Goal: Task Accomplishment & Management: Manage account settings

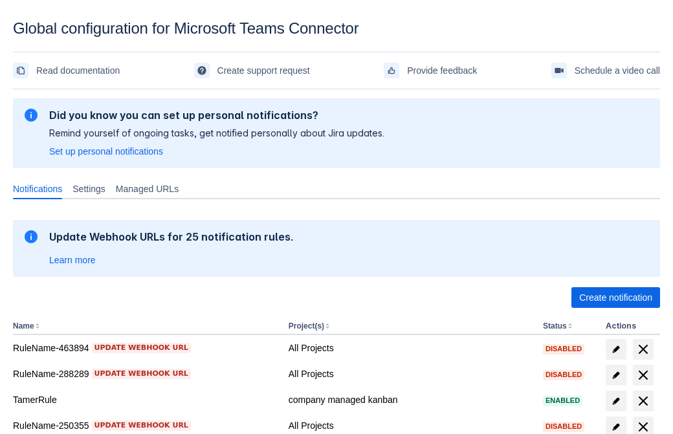
click at [615, 298] on span "Create notification" at bounding box center [615, 297] width 73 height 21
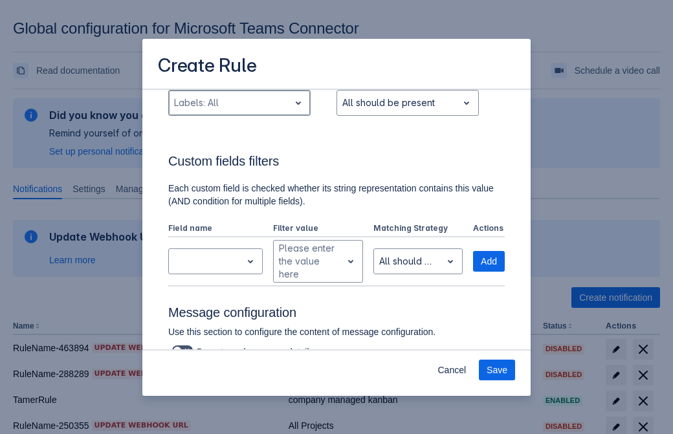
click at [239, 103] on div "Scrollable content" at bounding box center [229, 103] width 110 height 16
type input "296813_label"
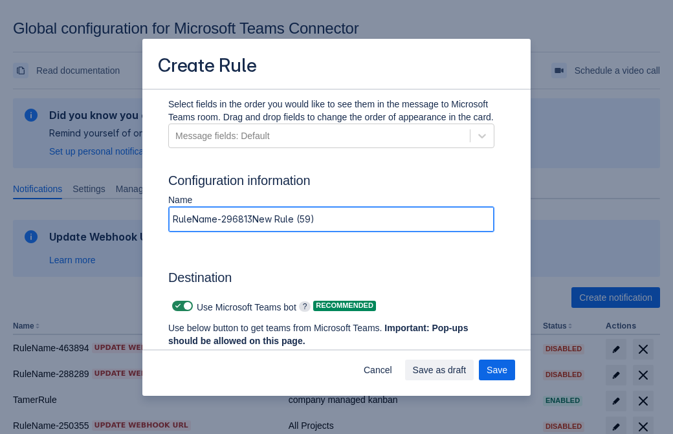
type input "RuleName-296813New Rule (59)"
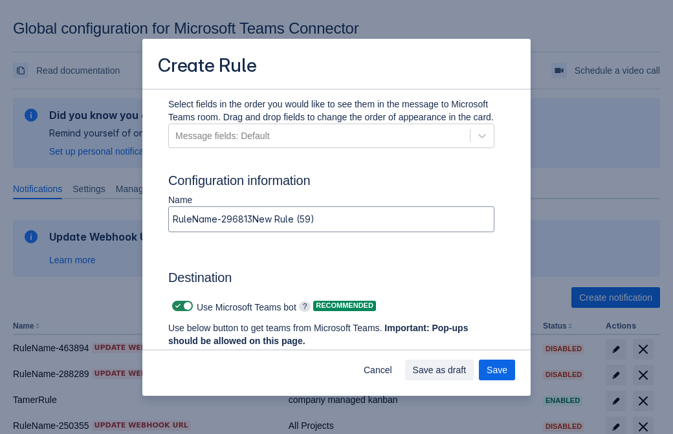
click at [176, 306] on span "Scrollable content" at bounding box center [178, 306] width 10 height 10
click at [176, 306] on input "Scrollable content" at bounding box center [176, 306] width 8 height 8
checkbox input "false"
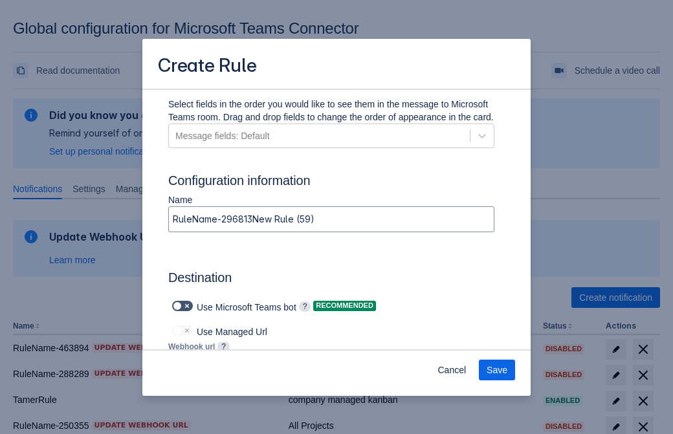
type input "https://prod-172.westeurope.logic.azure.com:443/workflows/ae977bb6ae334c9d95dfe…"
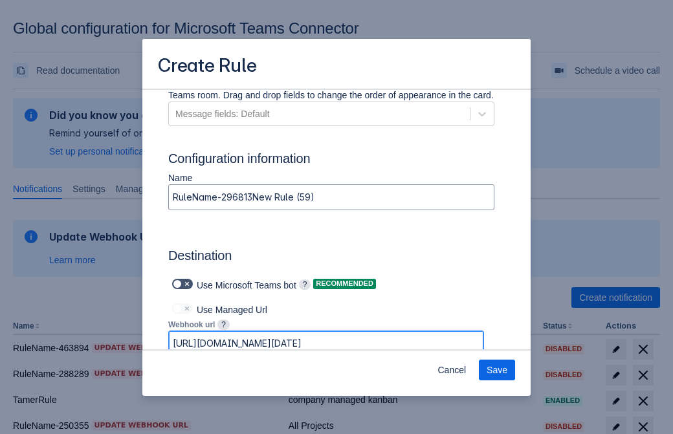
click at [497, 370] on span "Save" at bounding box center [496, 370] width 21 height 21
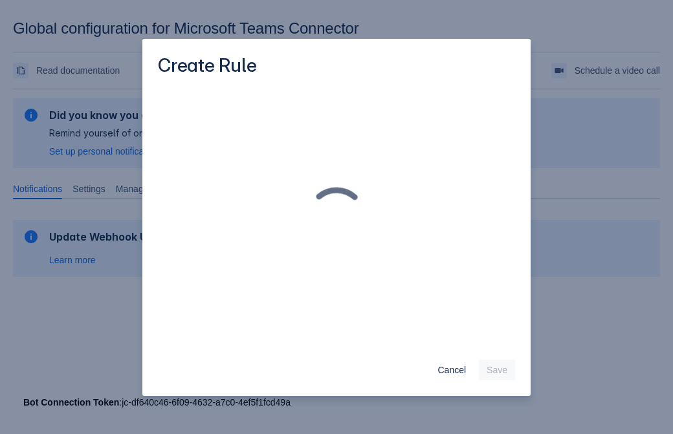
scroll to position [0, 0]
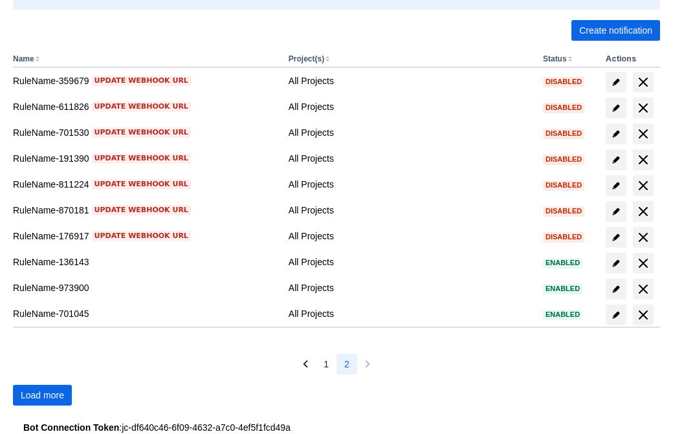
click at [42, 395] on span "Load more" at bounding box center [42, 395] width 43 height 21
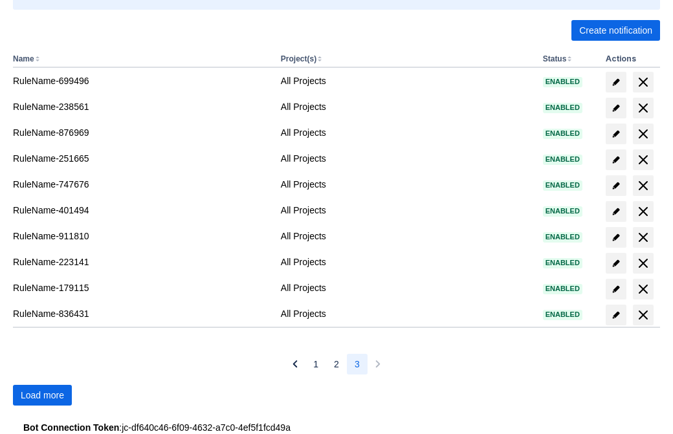
click at [42, 395] on span "Load more" at bounding box center [42, 395] width 43 height 21
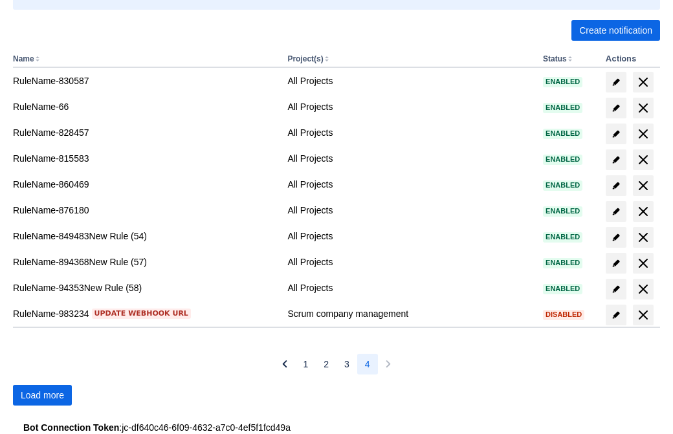
click at [42, 395] on span "Load more" at bounding box center [42, 395] width 43 height 21
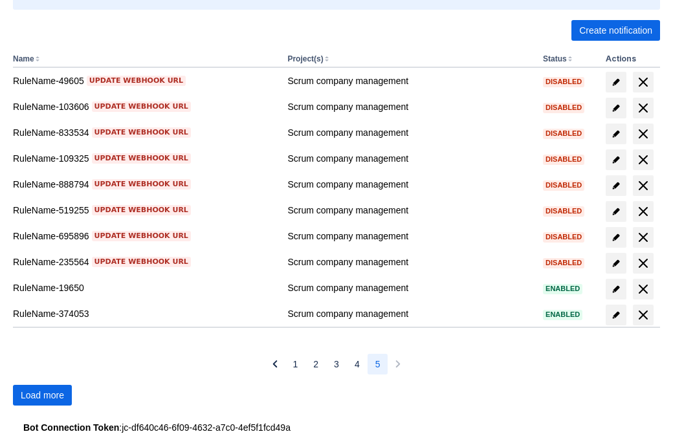
click at [42, 395] on span "Load more" at bounding box center [42, 395] width 43 height 21
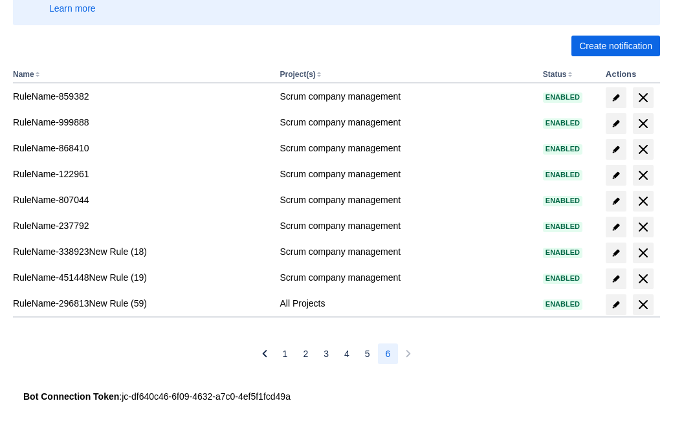
scroll to position [252, 0]
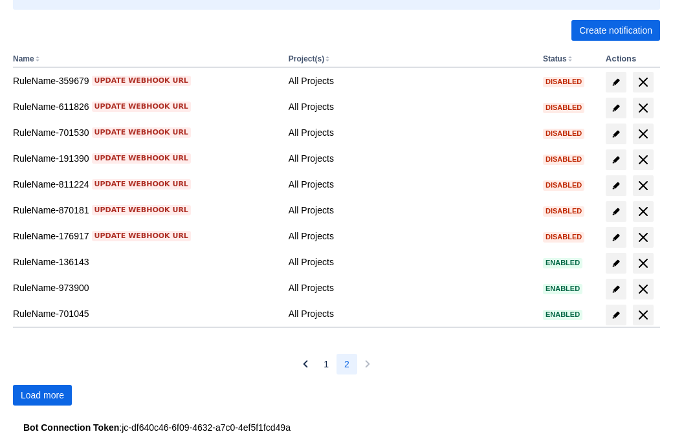
click at [42, 395] on span "Load more" at bounding box center [42, 395] width 43 height 21
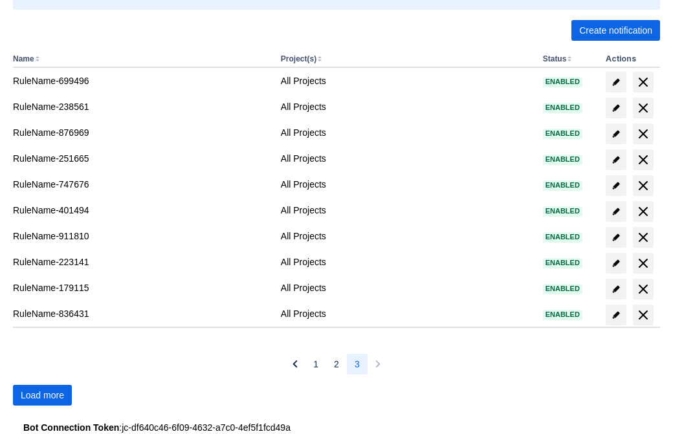
click at [42, 395] on span "Load more" at bounding box center [42, 395] width 43 height 21
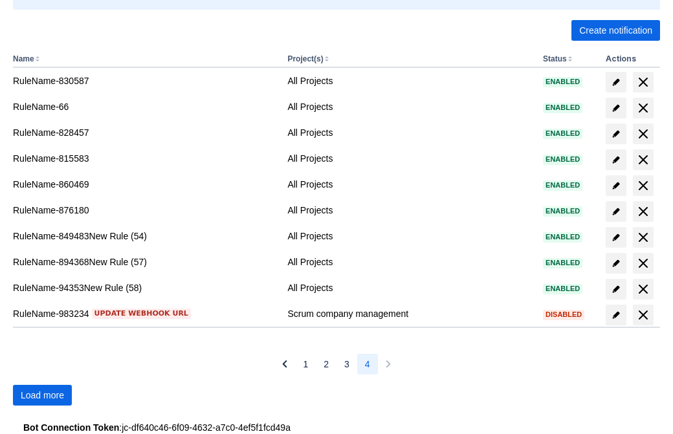
click at [42, 395] on span "Load more" at bounding box center [42, 395] width 43 height 21
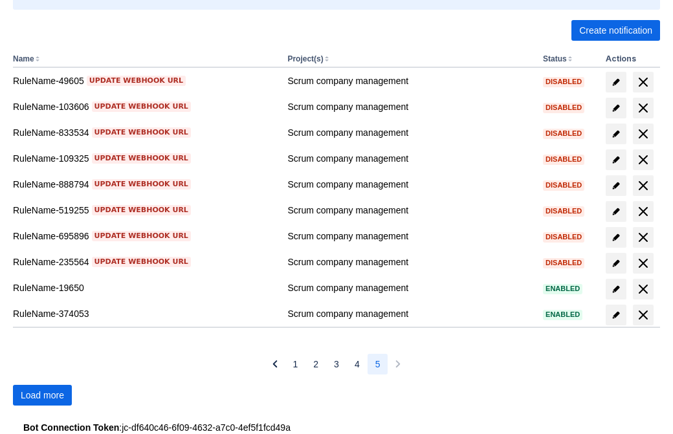
click at [42, 395] on span "Load more" at bounding box center [42, 395] width 43 height 21
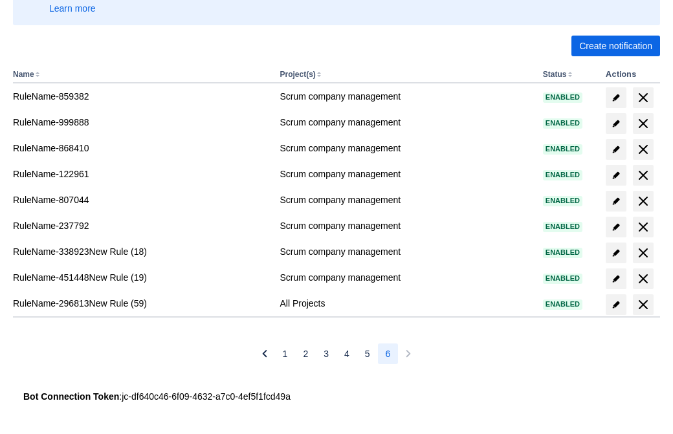
scroll to position [252, 0]
click at [642, 305] on span "delete" at bounding box center [643, 305] width 16 height 16
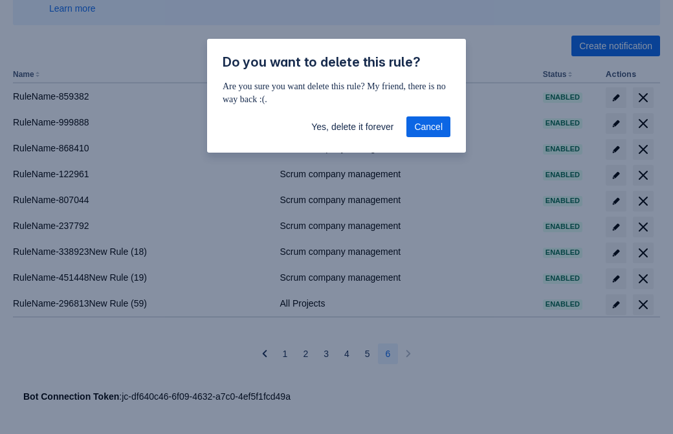
click at [352, 127] on span "Yes, delete it forever" at bounding box center [352, 126] width 82 height 21
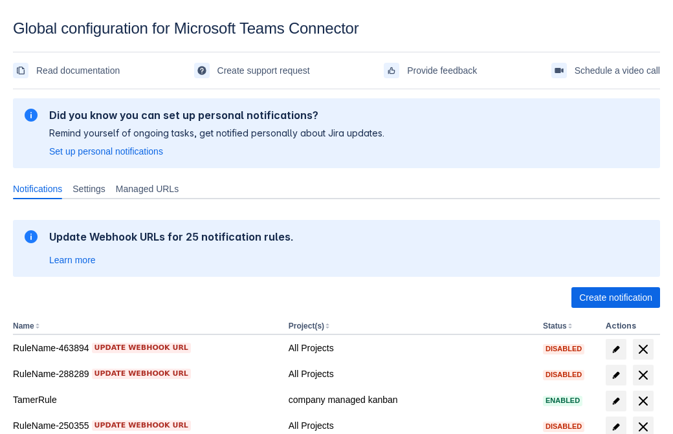
click at [615, 298] on span "Create notification" at bounding box center [615, 297] width 73 height 21
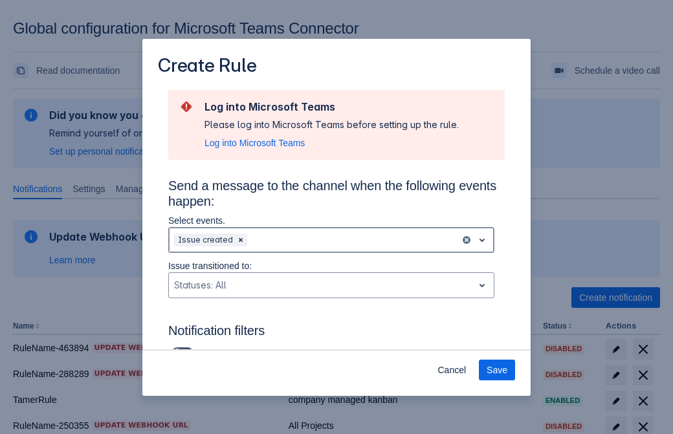
click at [331, 240] on div "Scrollable content" at bounding box center [352, 240] width 205 height 16
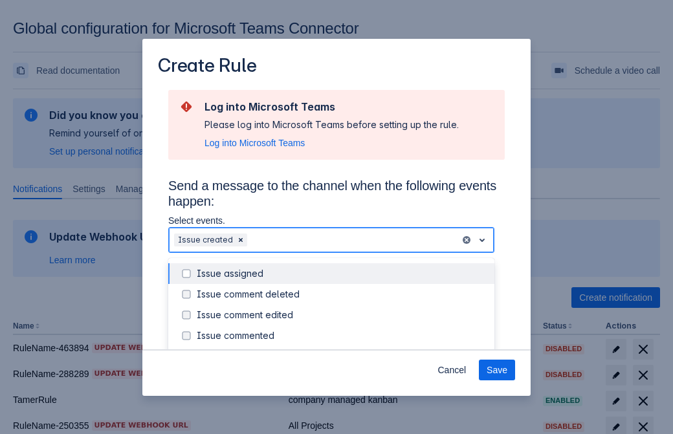
click at [341, 350] on div "Issue created" at bounding box center [342, 356] width 290 height 13
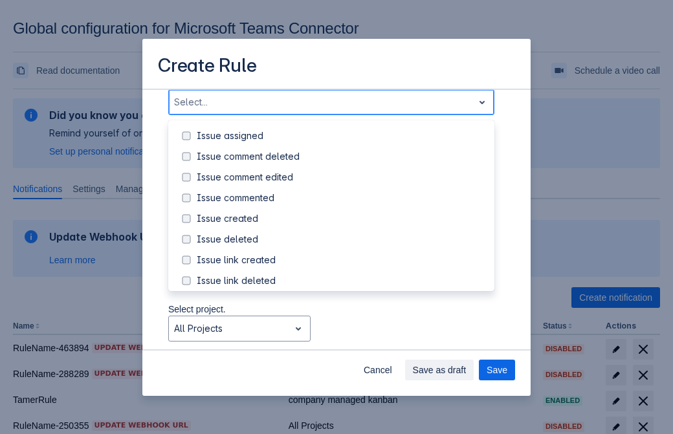
click at [341, 336] on div "Issue updated" at bounding box center [342, 342] width 290 height 13
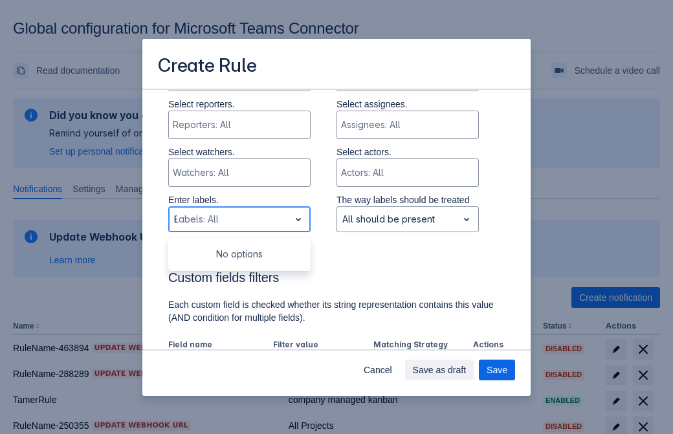
type input "819293_label"
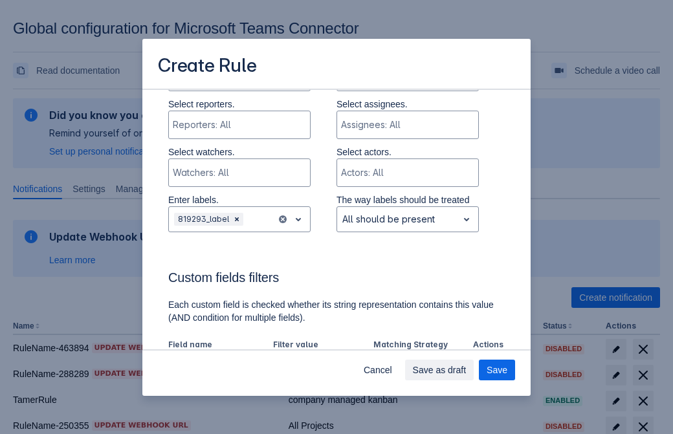
scroll to position [847, 0]
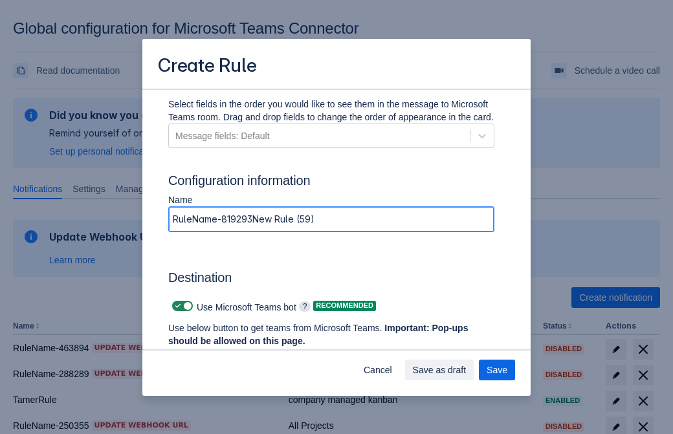
type input "RuleName-819293New Rule (59)"
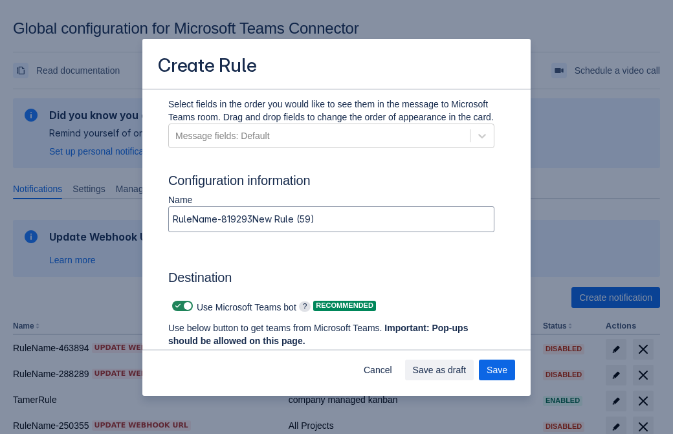
click at [176, 306] on span "Scrollable content" at bounding box center [178, 306] width 10 height 10
click at [176, 306] on input "Scrollable content" at bounding box center [176, 306] width 8 height 8
checkbox input "false"
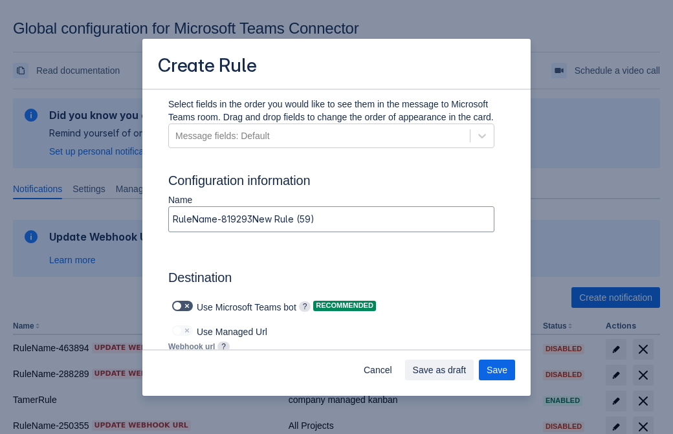
type input "https://prod-112.westeurope.logic.azure.com:443/workflows/bae959254738451b85002…"
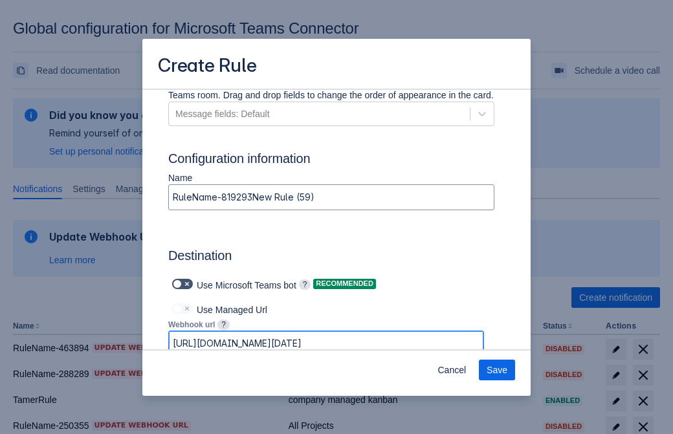
click at [497, 370] on span "Save" at bounding box center [496, 370] width 21 height 21
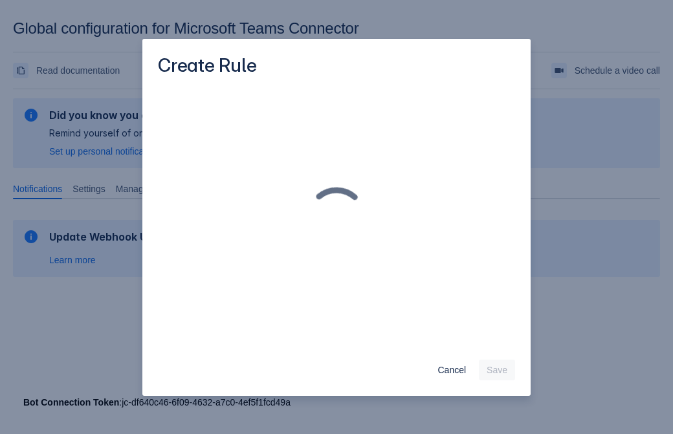
scroll to position [0, 0]
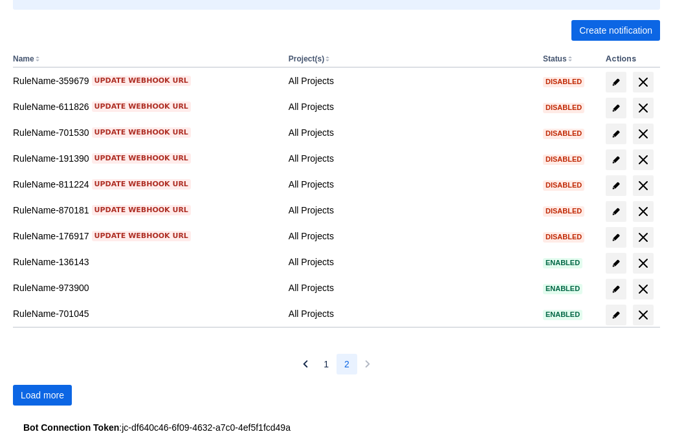
click at [42, 395] on span "Load more" at bounding box center [42, 395] width 43 height 21
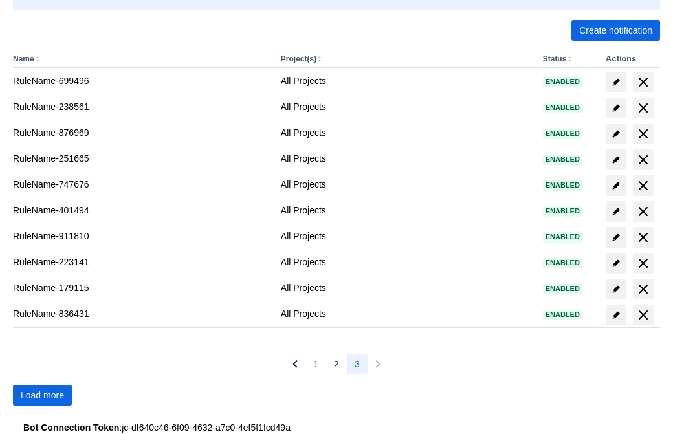
click at [42, 395] on span "Load more" at bounding box center [42, 395] width 43 height 21
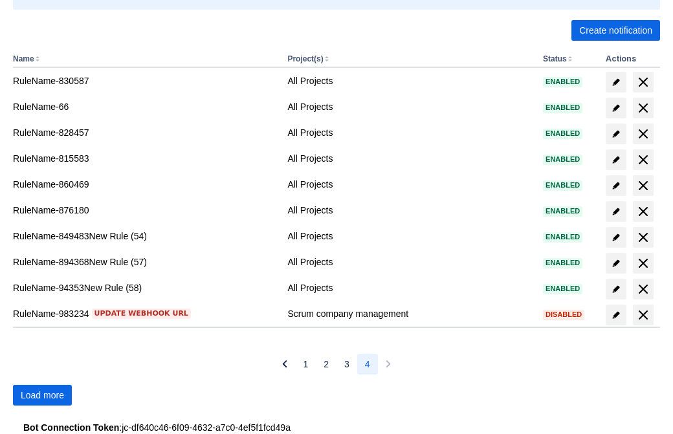
click at [42, 395] on span "Load more" at bounding box center [42, 395] width 43 height 21
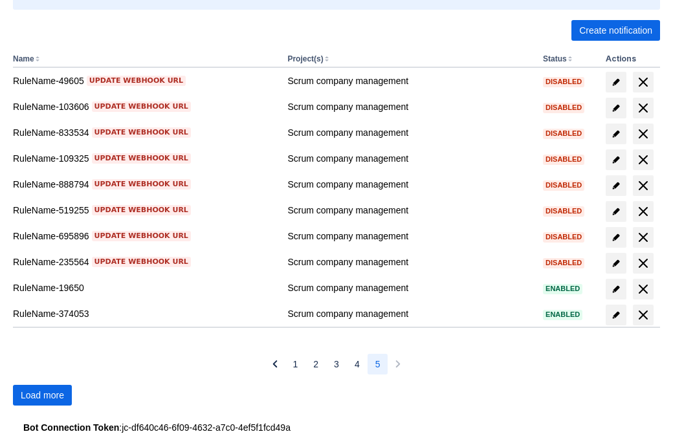
click at [42, 395] on span "Load more" at bounding box center [42, 395] width 43 height 21
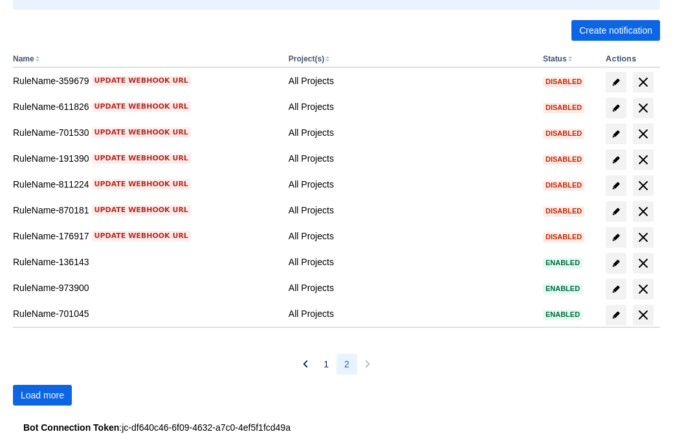
click at [42, 395] on span "Load more" at bounding box center [42, 395] width 43 height 21
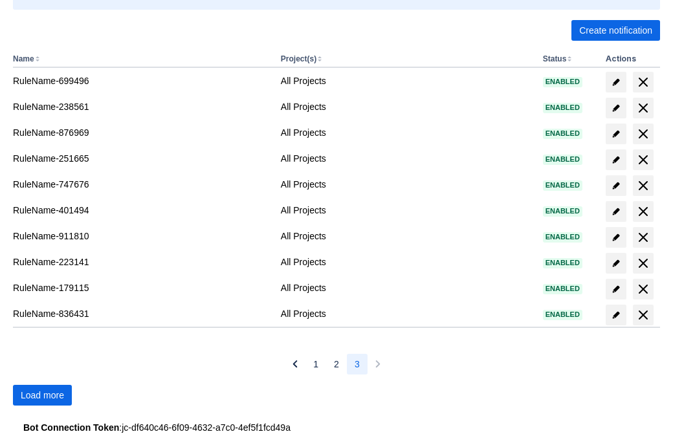
click at [42, 395] on span "Load more" at bounding box center [42, 395] width 43 height 21
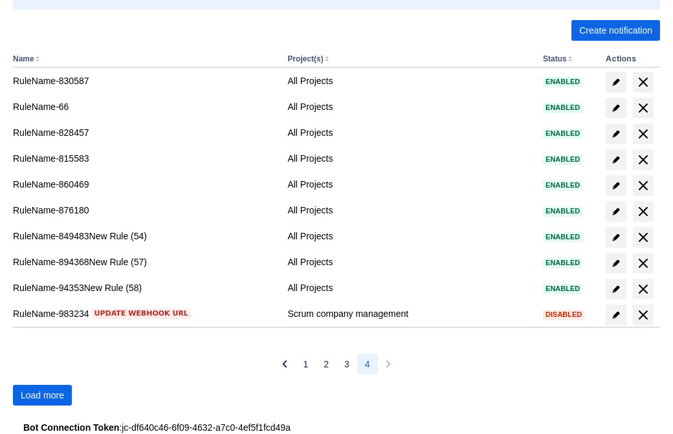
click at [42, 395] on span "Load more" at bounding box center [42, 395] width 43 height 21
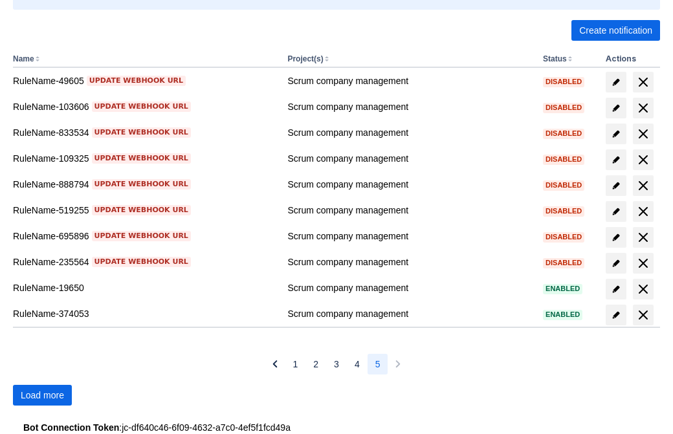
click at [42, 395] on span "Load more" at bounding box center [42, 395] width 43 height 21
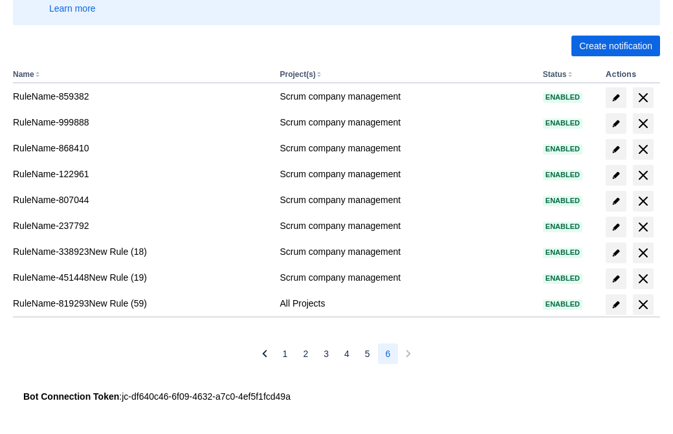
click at [642, 305] on span "delete" at bounding box center [643, 305] width 16 height 16
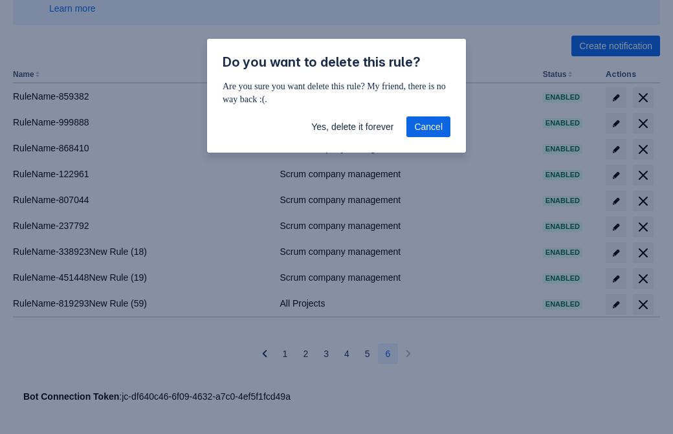
click at [352, 127] on span "Yes, delete it forever" at bounding box center [352, 126] width 82 height 21
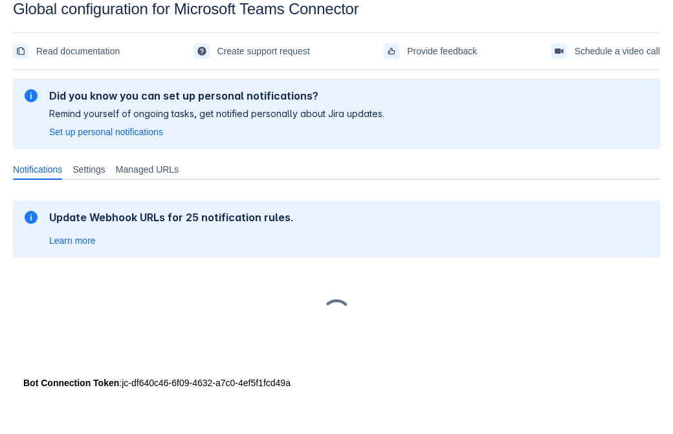
scroll to position [19, 0]
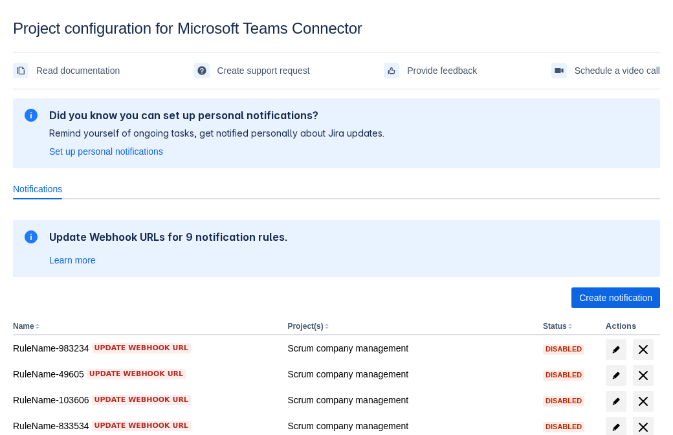
click at [615, 298] on span "Create notification" at bounding box center [615, 297] width 73 height 21
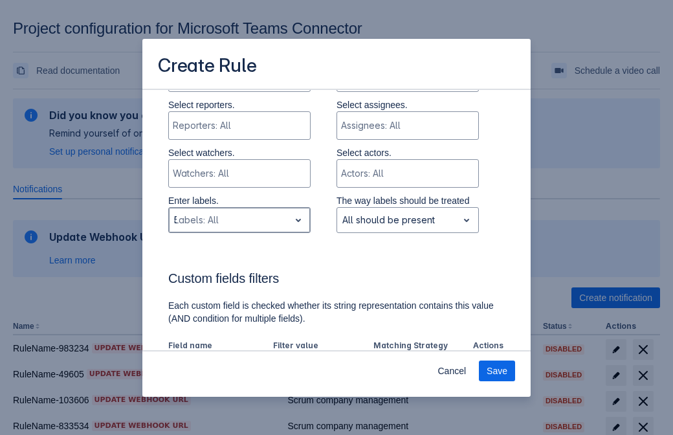
type input "582172_label"
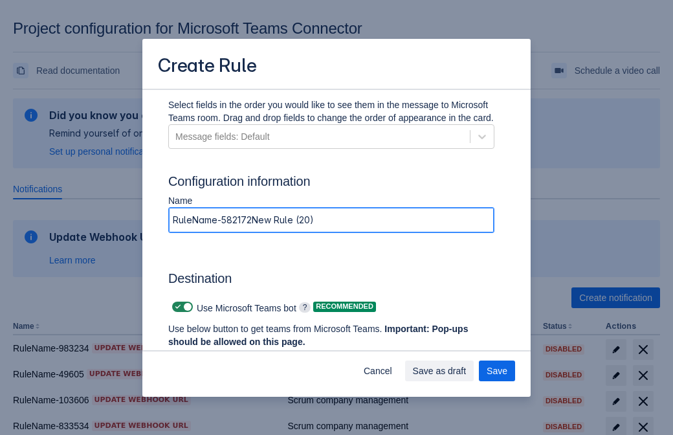
type input "RuleName-582172New Rule (20)"
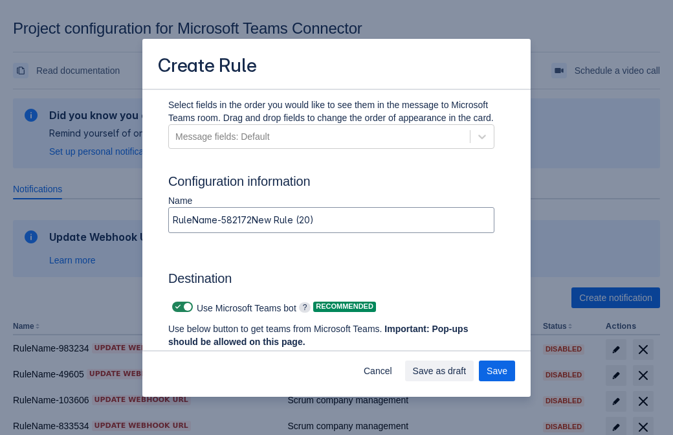
click at [176, 307] on span at bounding box center [178, 306] width 10 height 10
click at [176, 307] on input "checkbox" at bounding box center [176, 307] width 8 height 8
checkbox input "false"
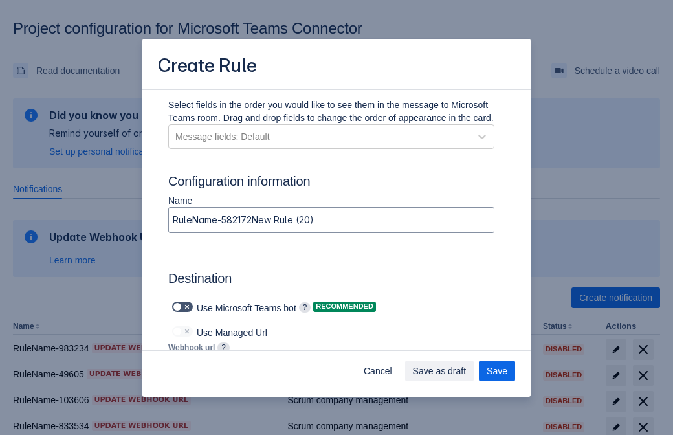
type input "https://prod-103.westeurope.logic.azure.com:443/workflows/562279af401f414e8dae6…"
click at [466, 371] on span "Save as draft" at bounding box center [440, 370] width 54 height 21
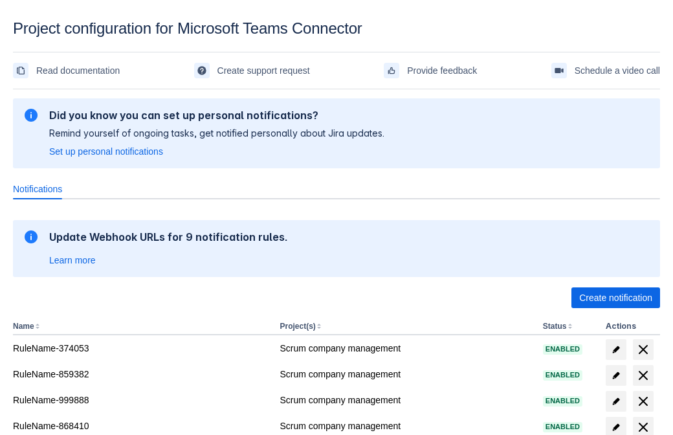
scroll to position [254, 0]
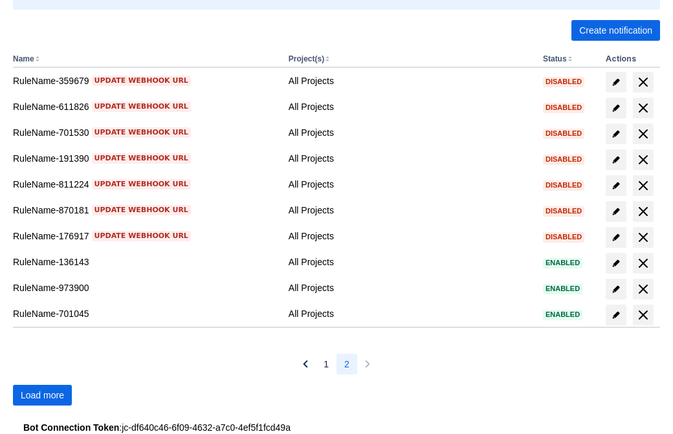
click at [42, 395] on span "Load more" at bounding box center [42, 395] width 43 height 21
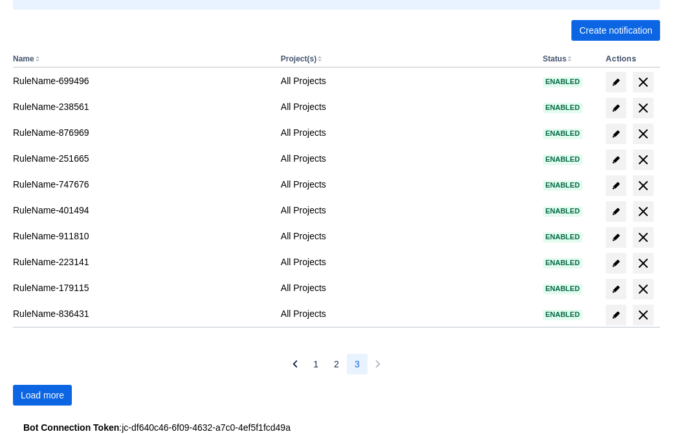
click at [42, 395] on span "Load more" at bounding box center [42, 395] width 43 height 21
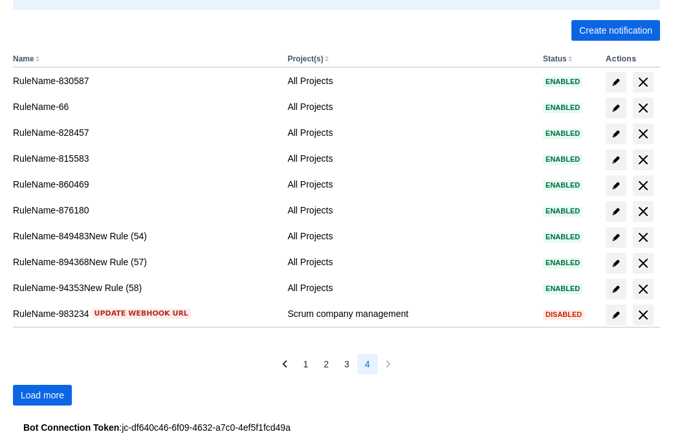
click at [42, 395] on span "Load more" at bounding box center [42, 395] width 43 height 21
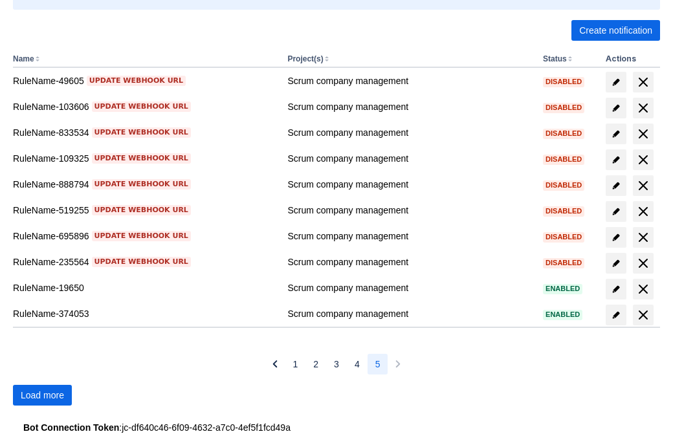
click at [42, 395] on span "Load more" at bounding box center [42, 395] width 43 height 21
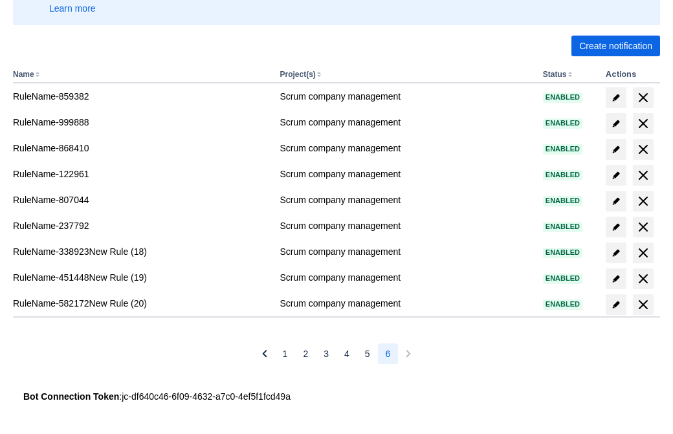
scroll to position [252, 0]
click at [642, 305] on span "delete" at bounding box center [643, 305] width 16 height 16
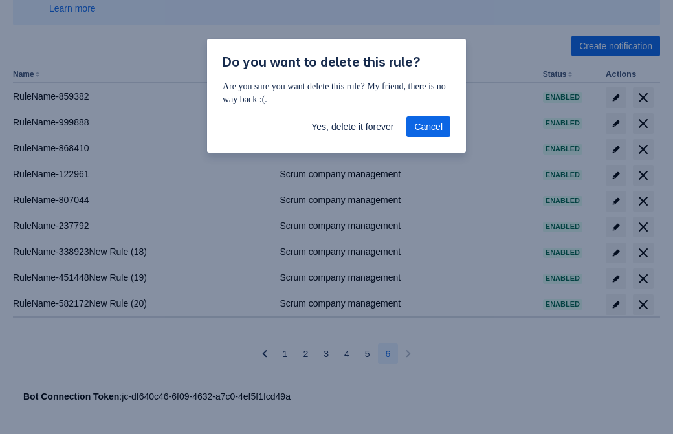
click at [352, 127] on span "Yes, delete it forever" at bounding box center [352, 126] width 82 height 21
